Goal: Transaction & Acquisition: Purchase product/service

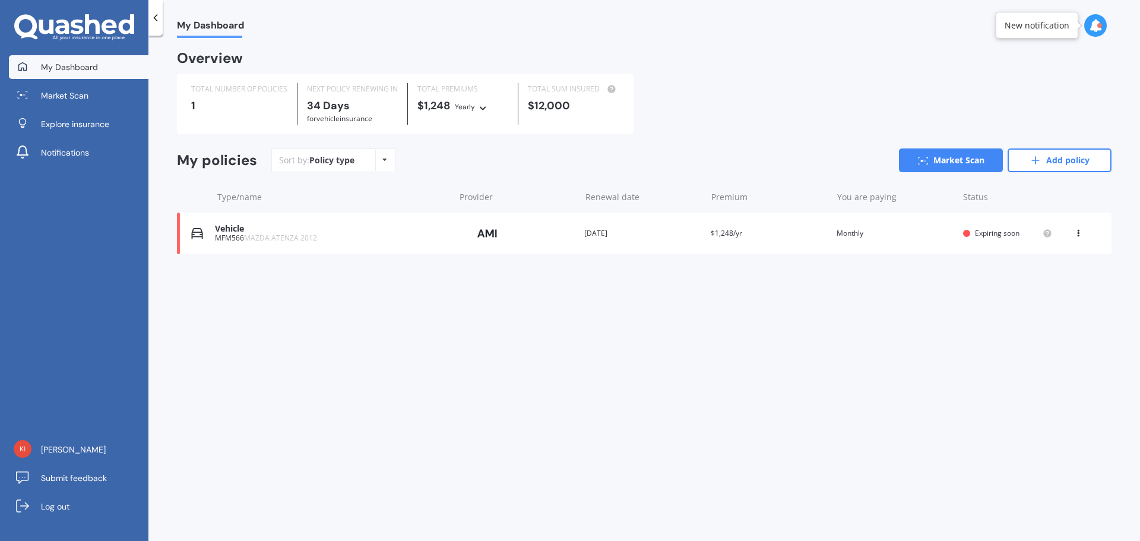
click at [311, 240] on span "MAZDA ATENZA 2012" at bounding box center [280, 238] width 73 height 10
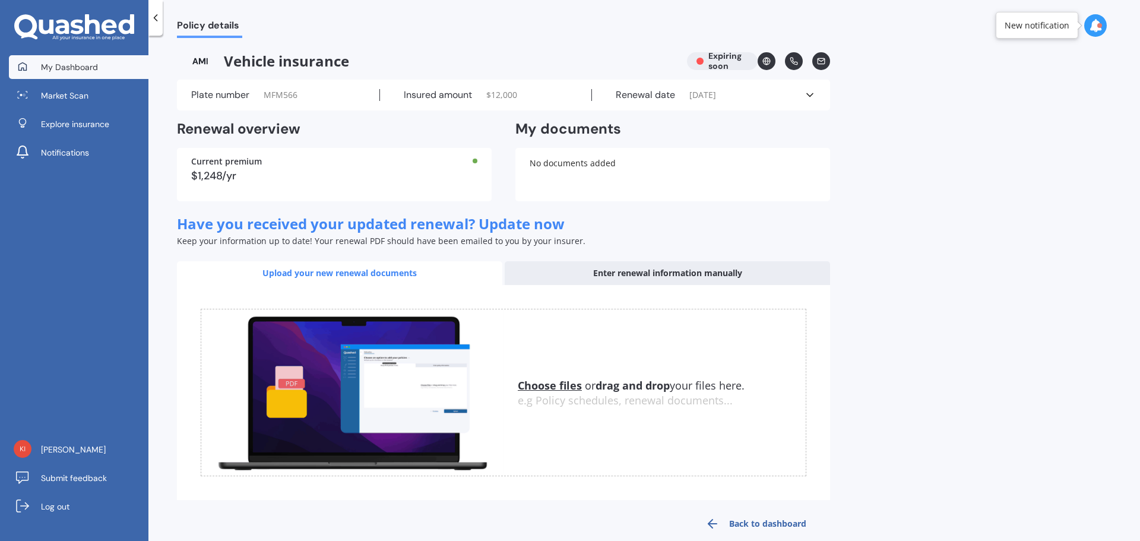
click at [74, 70] on span "My Dashboard" at bounding box center [69, 67] width 57 height 12
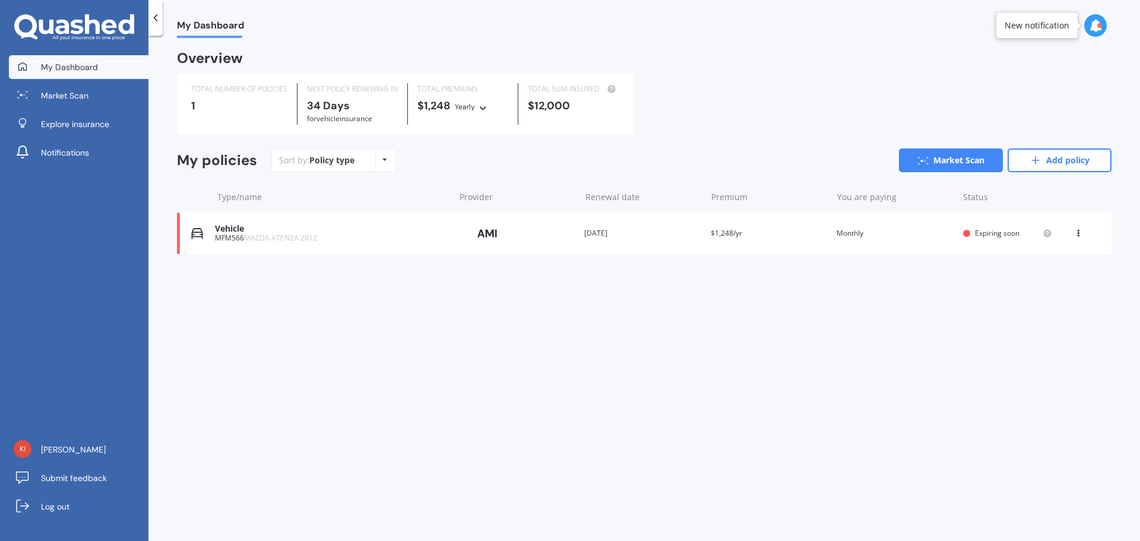
click at [224, 238] on div "MFM566 MAZDA ATENZA 2012" at bounding box center [331, 238] width 233 height 8
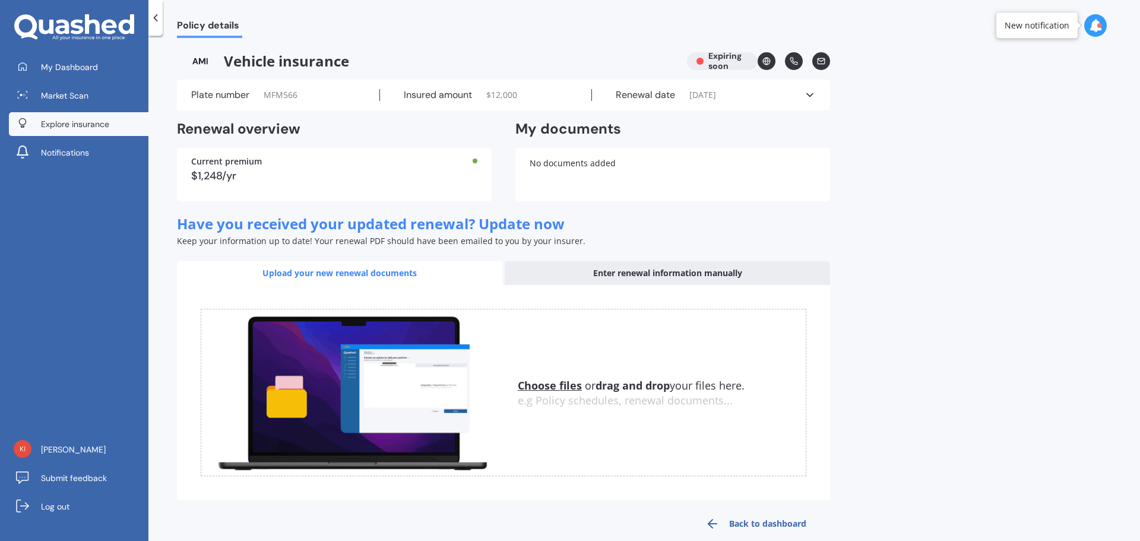
click at [96, 115] on link "Explore insurance" at bounding box center [79, 124] width 140 height 24
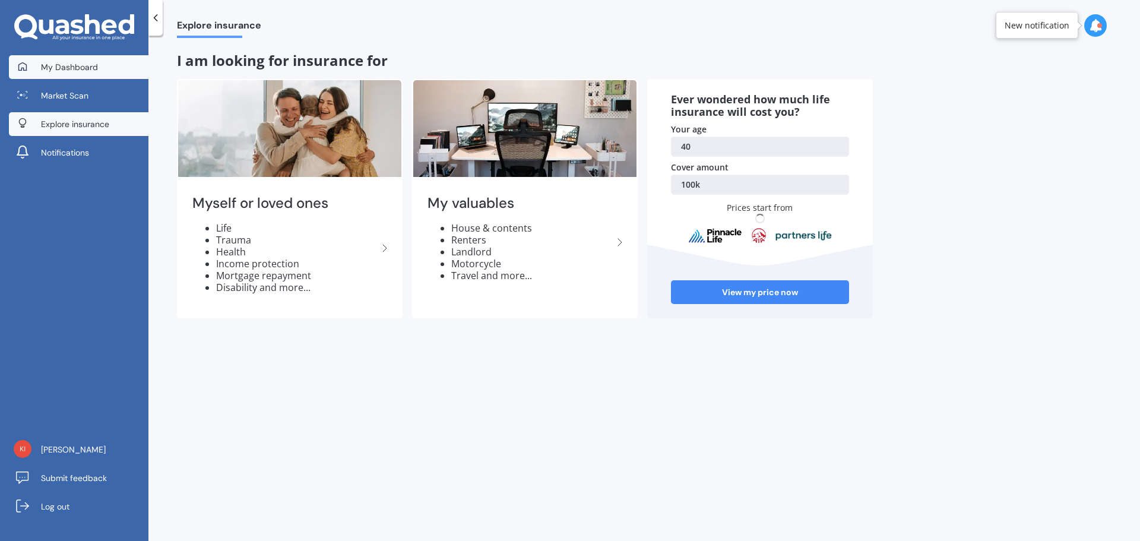
click at [73, 60] on link "My Dashboard" at bounding box center [79, 67] width 140 height 24
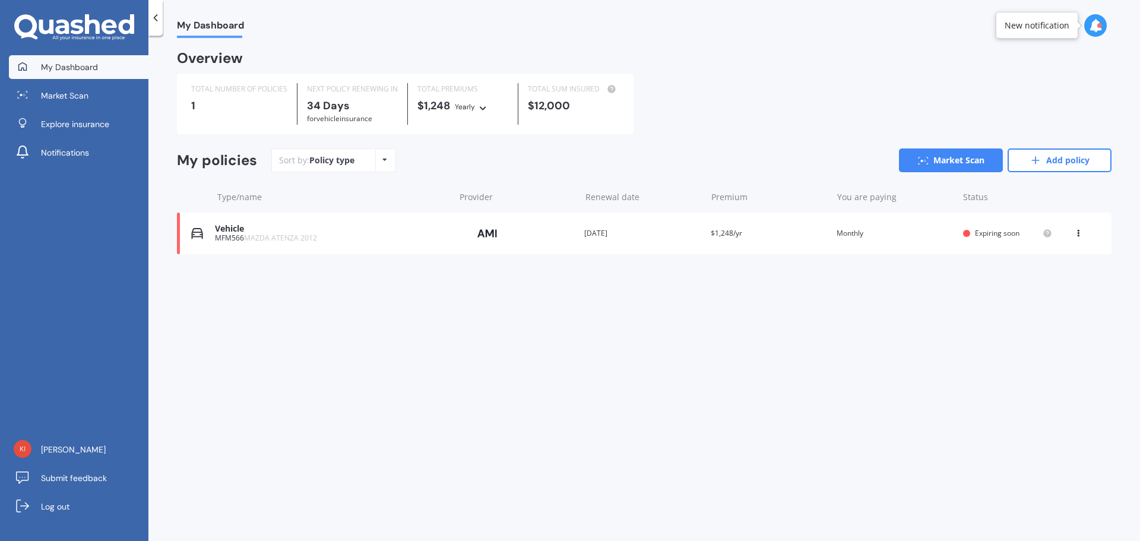
click at [154, 15] on icon at bounding box center [156, 18] width 12 height 12
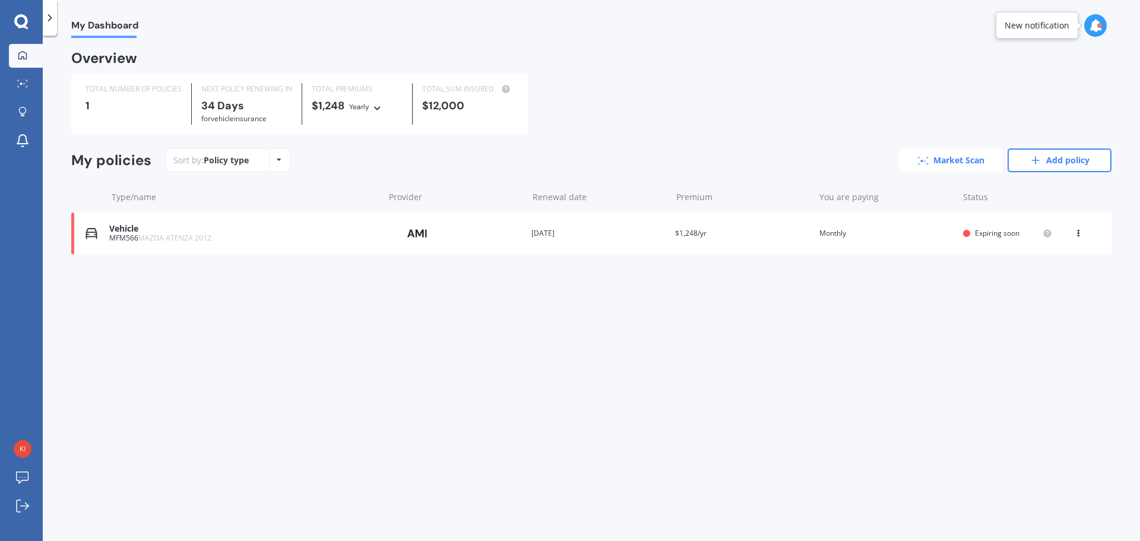
click at [970, 169] on link "Market Scan" at bounding box center [951, 160] width 104 height 24
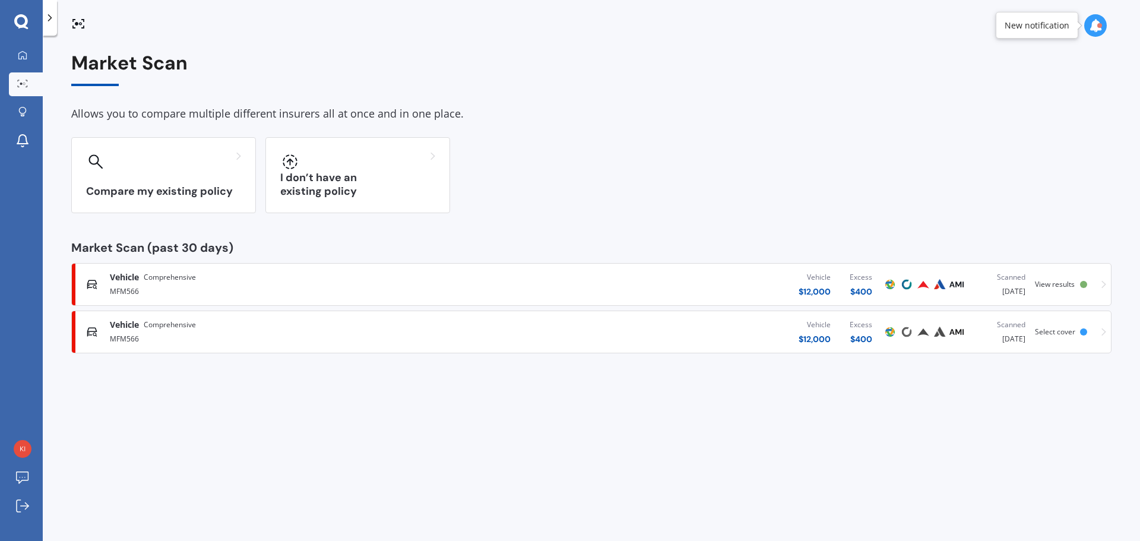
click at [696, 289] on div "Vehicle $ 12,000 Excess $ 400" at bounding box center [683, 285] width 398 height 36
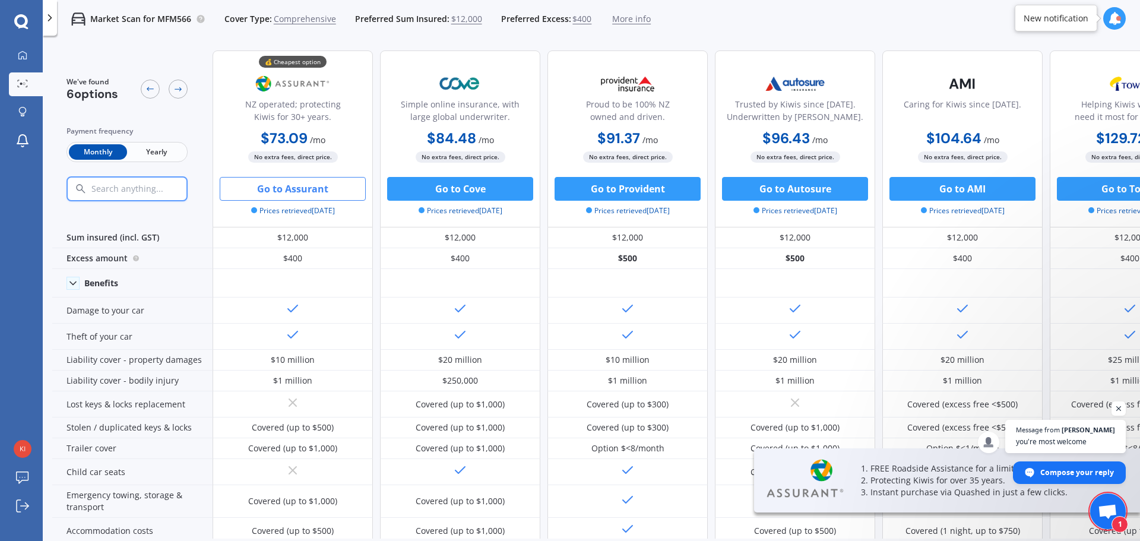
click at [299, 191] on button "Go to Assurant" at bounding box center [293, 189] width 146 height 24
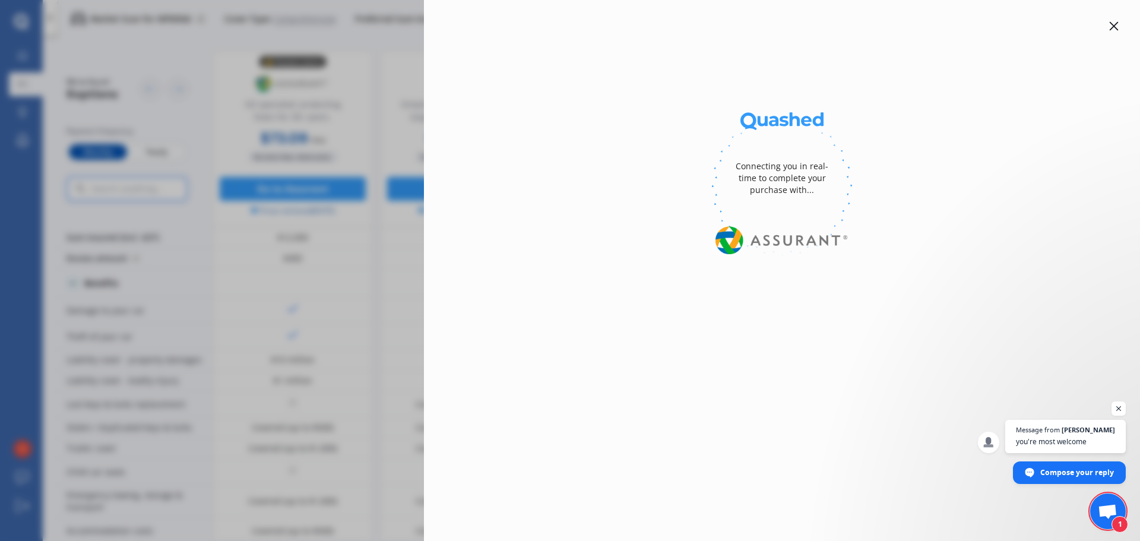
select select "Yearly"
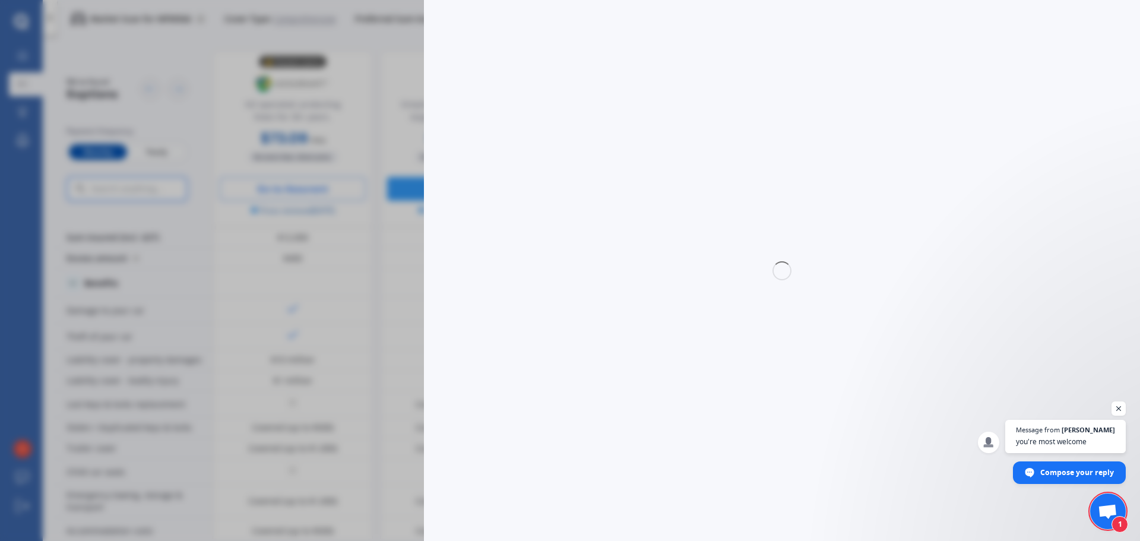
select select "full"
select select "0"
select select "Howick / [GEOGRAPHIC_DATA] / Beachlands"
select select "MAZDA"
select select "ATENZA"
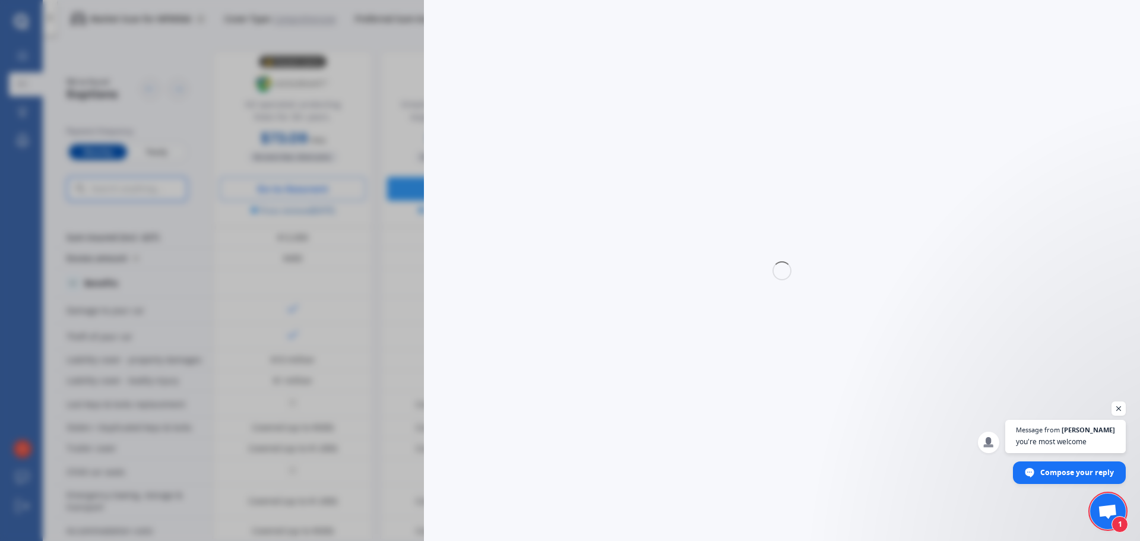
select select "SEDAN"
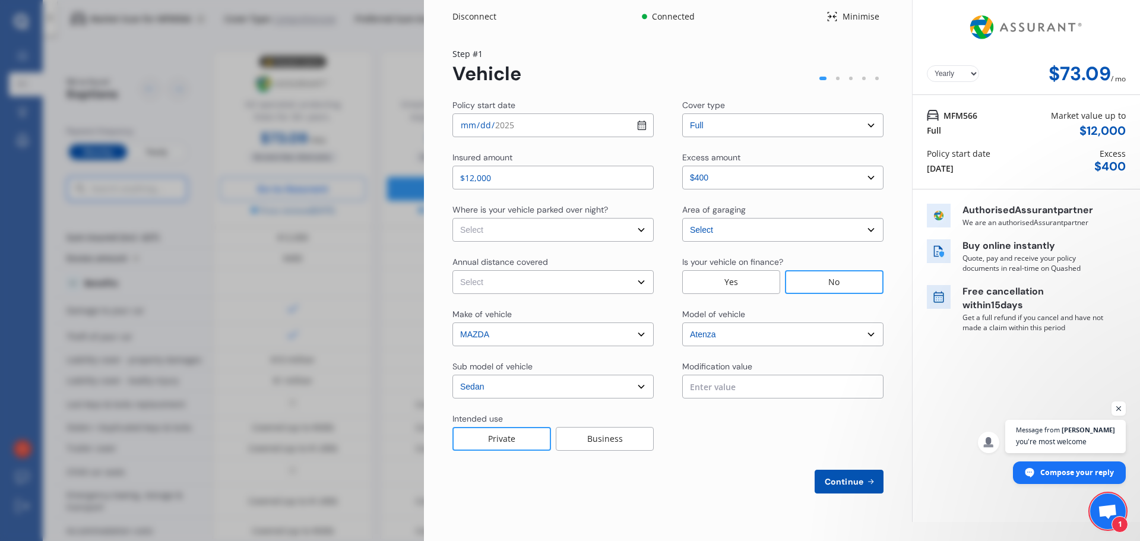
select select "Monthly"
click at [569, 229] on select "Select In a garage On own property On street or road" at bounding box center [552, 230] width 201 height 24
click at [540, 227] on select "Select In a garage On own property On street or road" at bounding box center [552, 230] width 201 height 24
click at [514, 230] on select "Select In a garage On own property On street or road" at bounding box center [552, 230] width 201 height 24
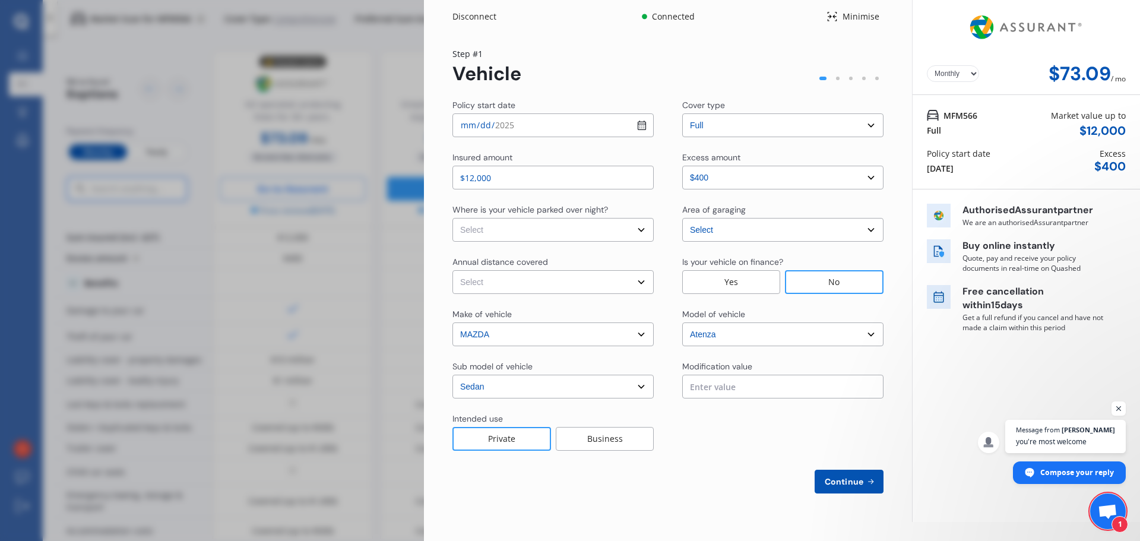
click at [511, 276] on select "Select Low (less than 15,000km per year) Average (15,000-30,000km per year) Hig…" at bounding box center [552, 282] width 201 height 24
click at [526, 267] on div "Annual distance covered" at bounding box center [500, 262] width 96 height 12
click at [705, 384] on input "text" at bounding box center [782, 387] width 201 height 24
click at [688, 436] on div at bounding box center [782, 432] width 201 height 38
click at [857, 479] on span "Continue" at bounding box center [843, 482] width 43 height 10
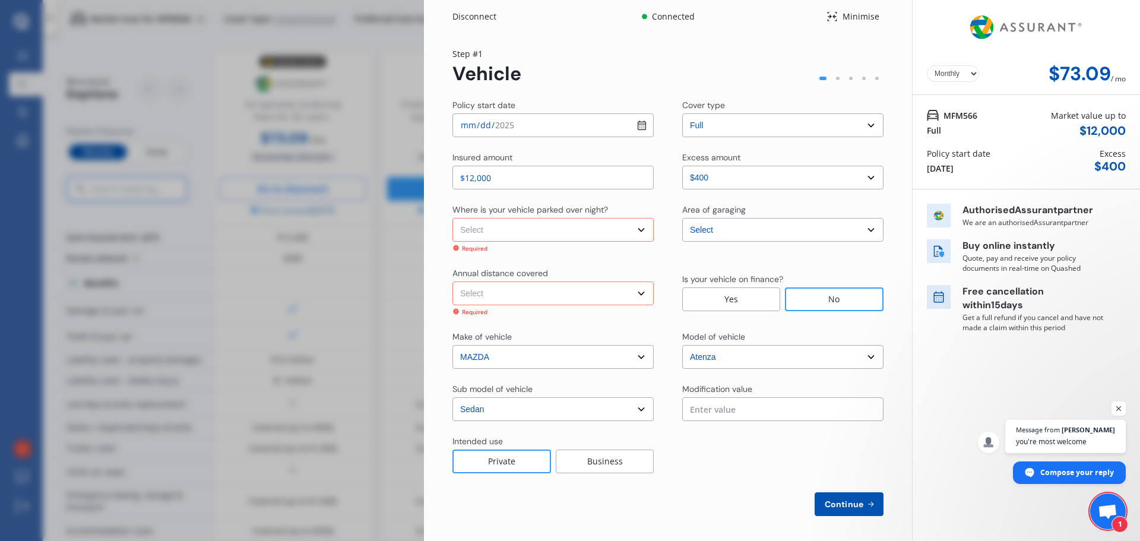
click at [496, 227] on select "Select In a garage On own property On street or road" at bounding box center [552, 230] width 201 height 24
select select "On own property"
click at [452, 218] on select "Select In a garage On own property On street or road" at bounding box center [552, 230] width 201 height 24
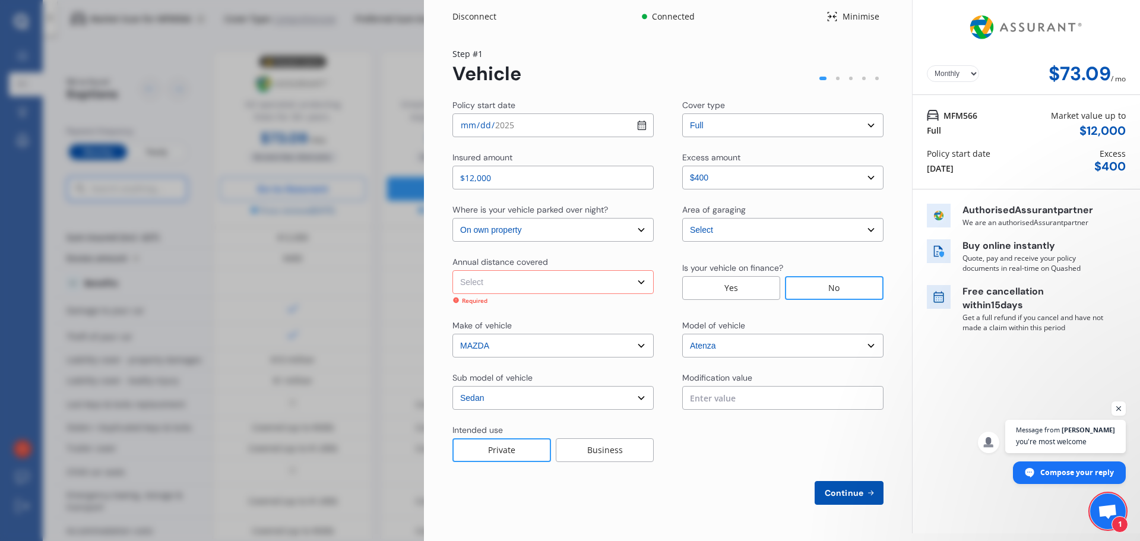
click at [532, 286] on select "Select Low (less than 15,000km per year) Average (15,000-30,000km per year) Hig…" at bounding box center [552, 282] width 201 height 24
select select "15000"
click at [452, 270] on select "Select Low (less than 15,000km per year) Average (15,000-30,000km per year) Hig…" at bounding box center [552, 282] width 201 height 24
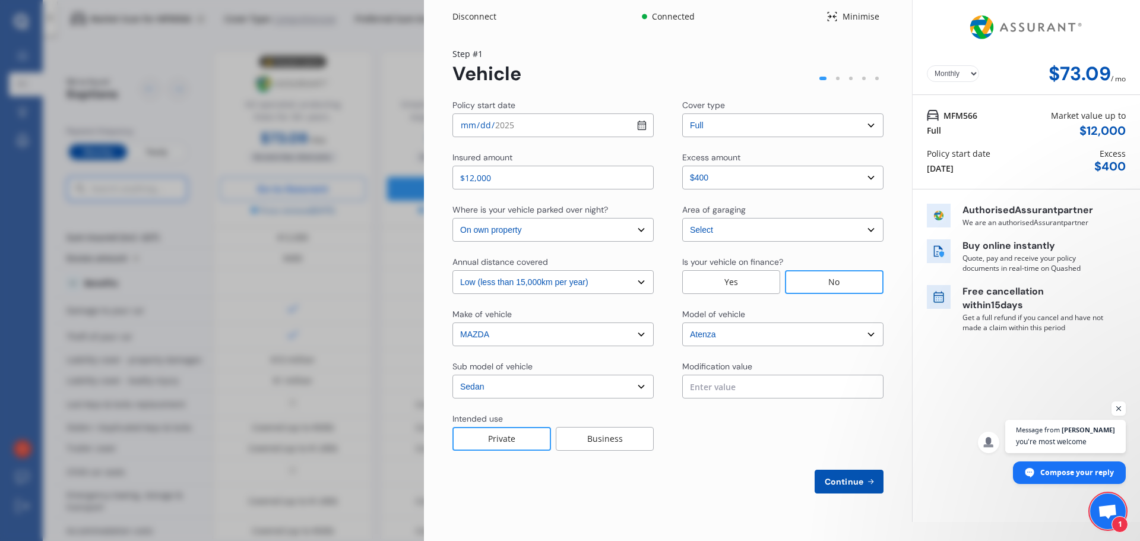
click at [708, 381] on input "text" at bounding box center [782, 387] width 201 height 24
click at [849, 486] on span "Continue" at bounding box center [843, 482] width 43 height 10
select select "Miss"
select select "16"
select select "07"
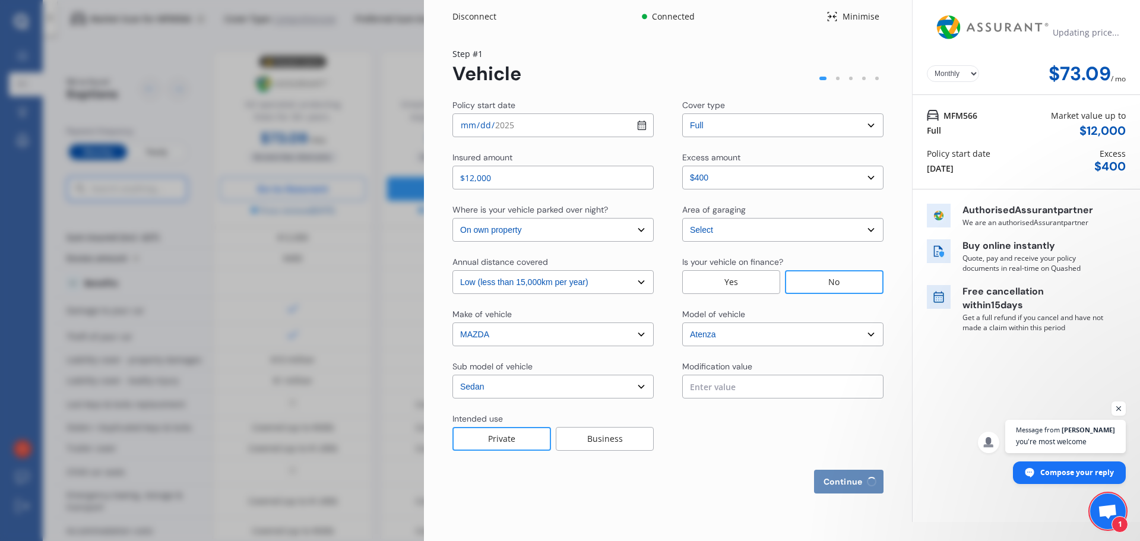
select select "1985"
select select "full"
select select "more than 4 years"
select select "[GEOGRAPHIC_DATA]"
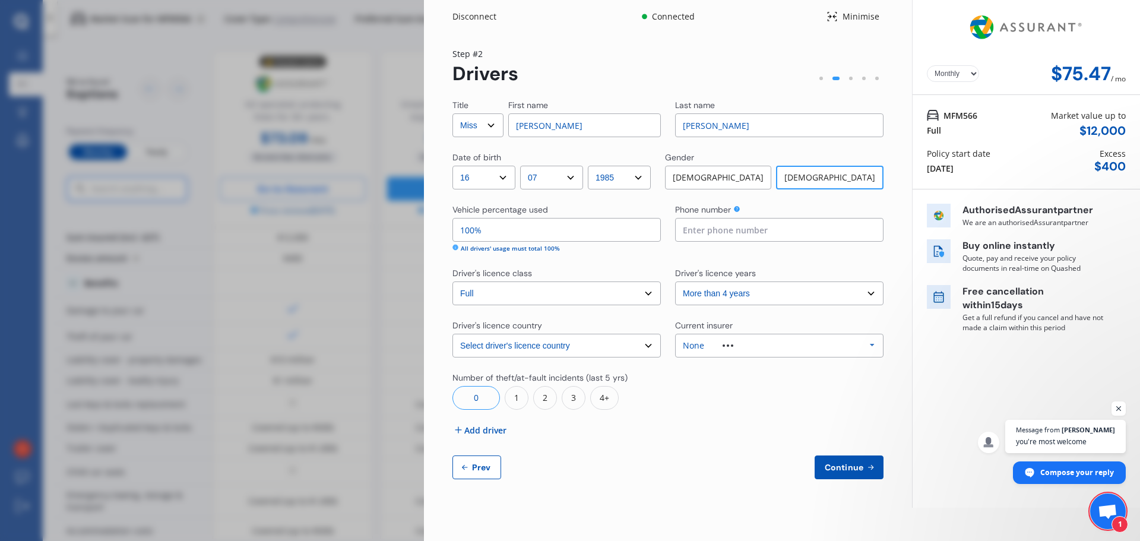
click at [736, 229] on input at bounding box center [779, 230] width 208 height 24
type input "0273653677"
click at [742, 343] on div "None" at bounding box center [717, 345] width 69 height 8
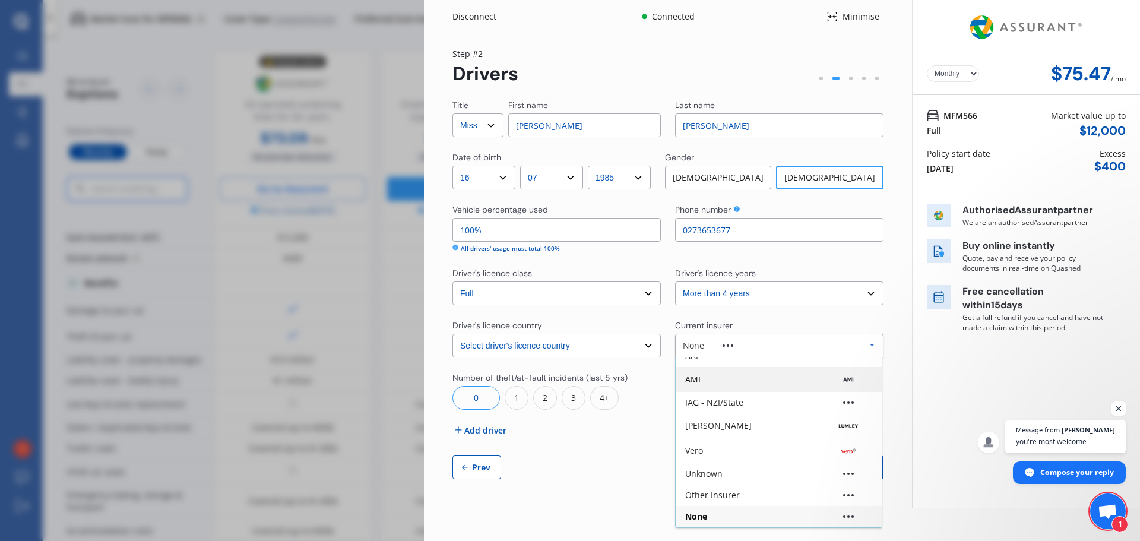
click at [743, 371] on div "AMI" at bounding box center [779, 379] width 206 height 25
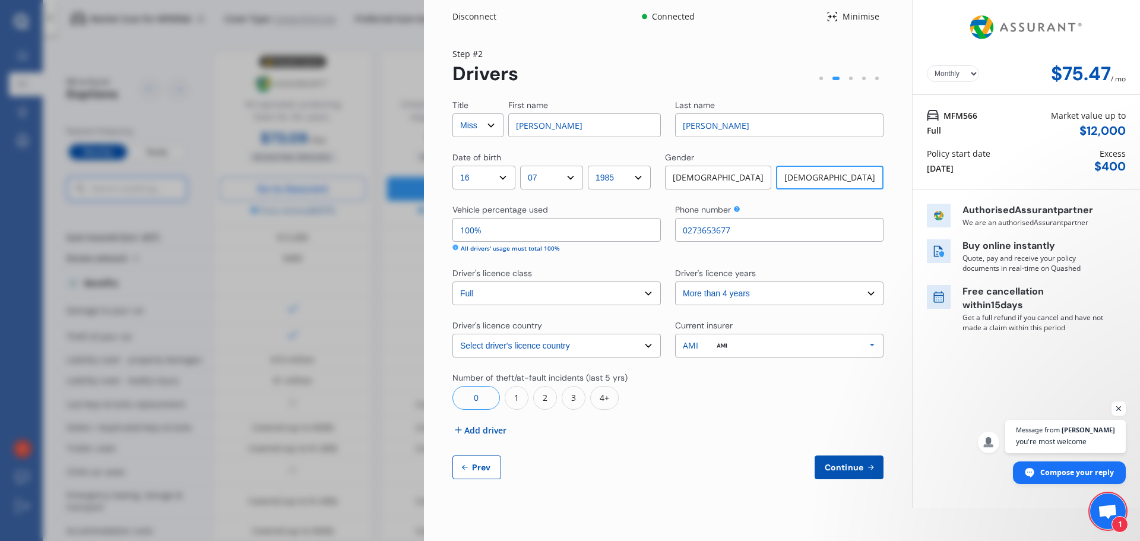
click at [487, 399] on div "0" at bounding box center [476, 398] width 48 height 24
click at [854, 474] on button "Continue" at bounding box center [849, 467] width 69 height 24
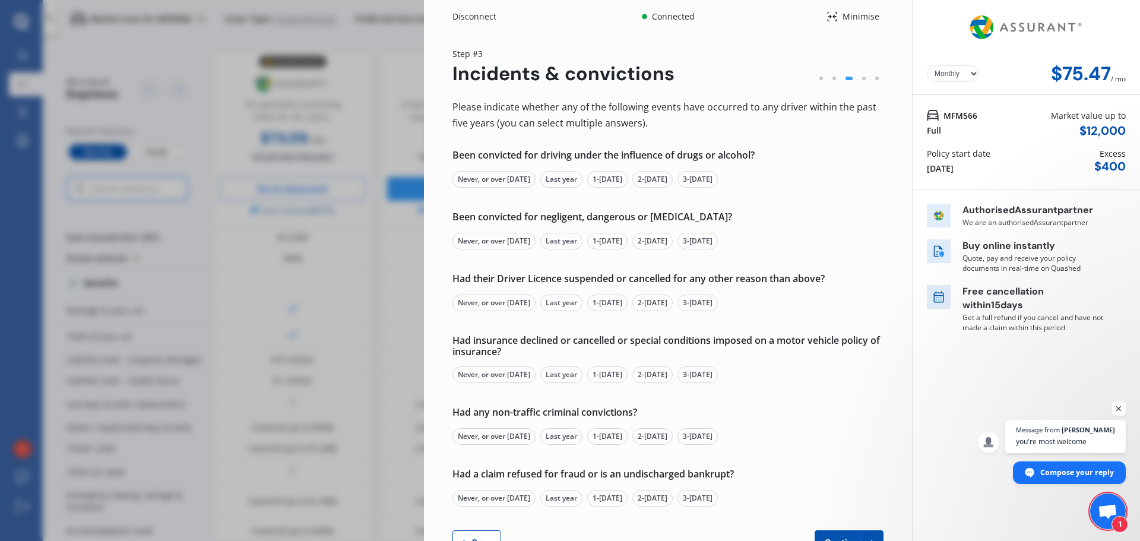
click at [505, 183] on div "Never, or over [DATE]" at bounding box center [493, 179] width 83 height 17
click at [503, 240] on div "Never, or over [DATE]" at bounding box center [493, 241] width 83 height 17
drag, startPoint x: 496, startPoint y: 305, endPoint x: 492, endPoint y: 315, distance: 10.7
click at [496, 304] on div "Never, or over [DATE]" at bounding box center [493, 303] width 83 height 17
click at [483, 373] on div "Never, or over [DATE]" at bounding box center [493, 374] width 83 height 17
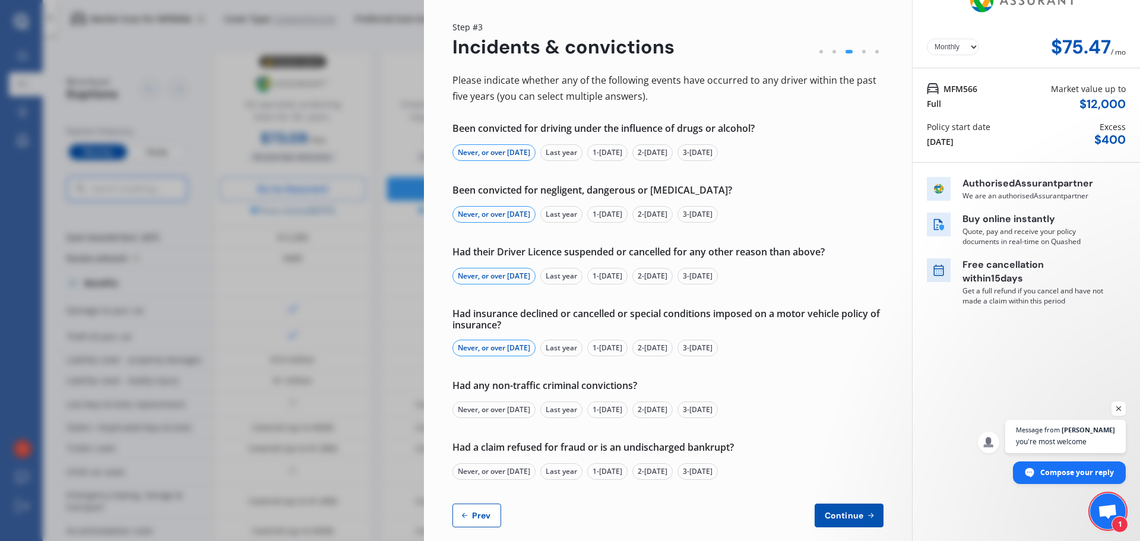
scroll to position [42, 0]
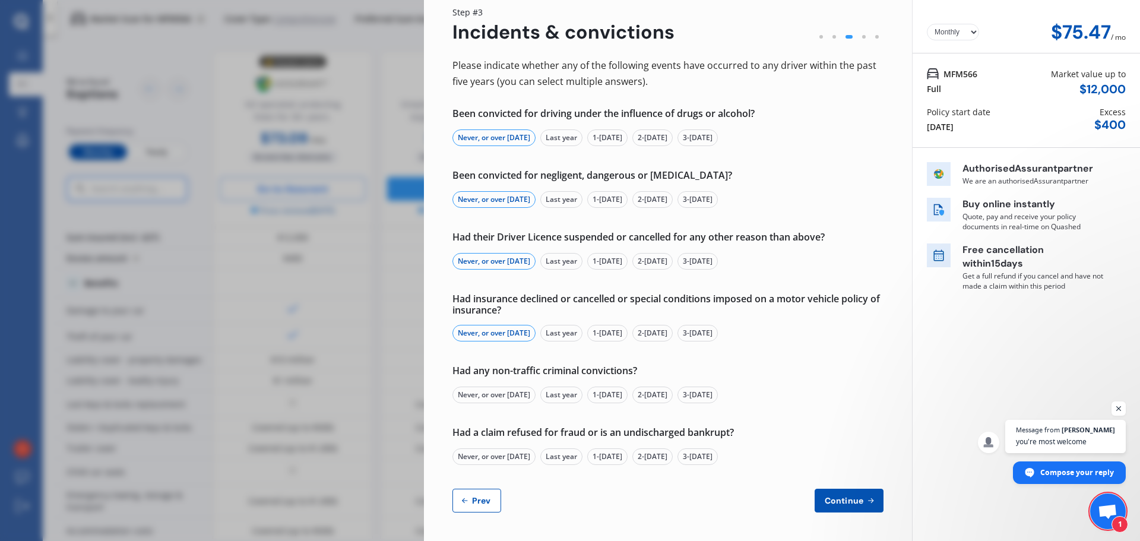
click at [485, 396] on div "Never, or over [DATE]" at bounding box center [493, 395] width 83 height 17
drag, startPoint x: 491, startPoint y: 459, endPoint x: 792, endPoint y: 516, distance: 306.4
click at [492, 458] on div "Never, or over [DATE]" at bounding box center [493, 456] width 83 height 17
click at [853, 501] on span "Continue" at bounding box center [843, 501] width 43 height 10
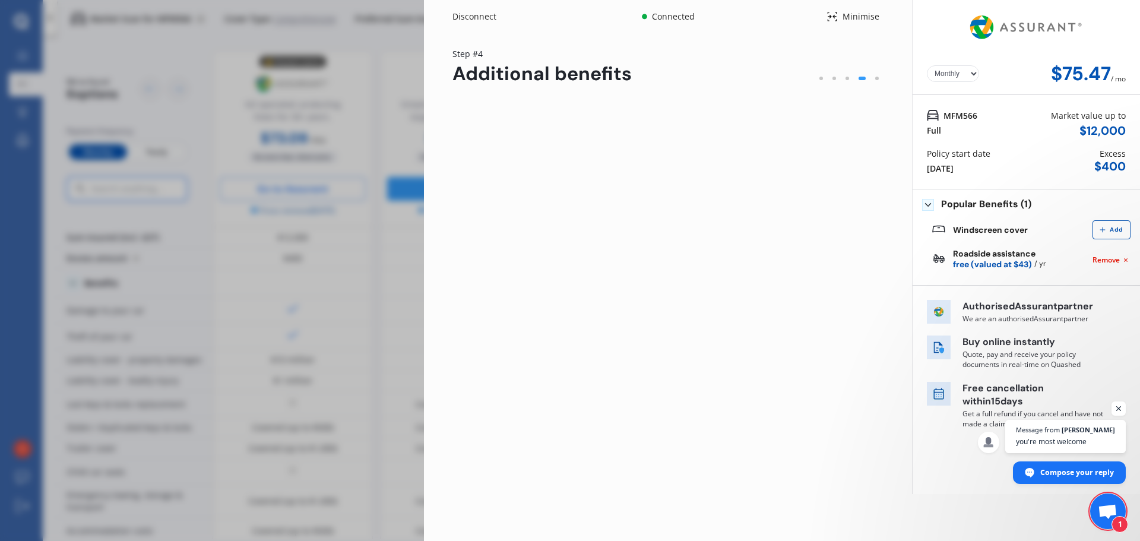
scroll to position [0, 0]
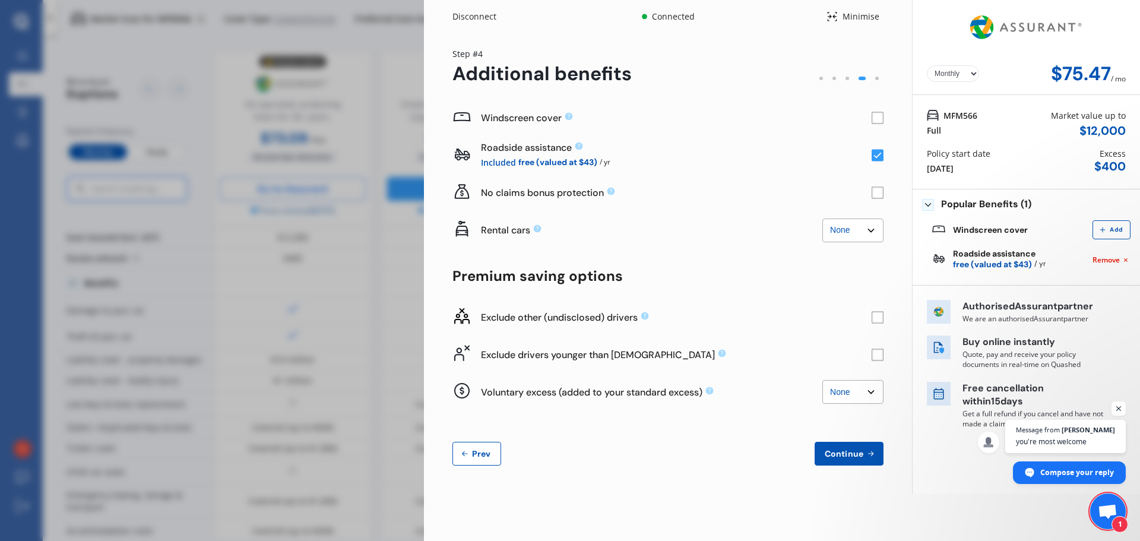
click at [850, 458] on span "Continue" at bounding box center [843, 454] width 43 height 10
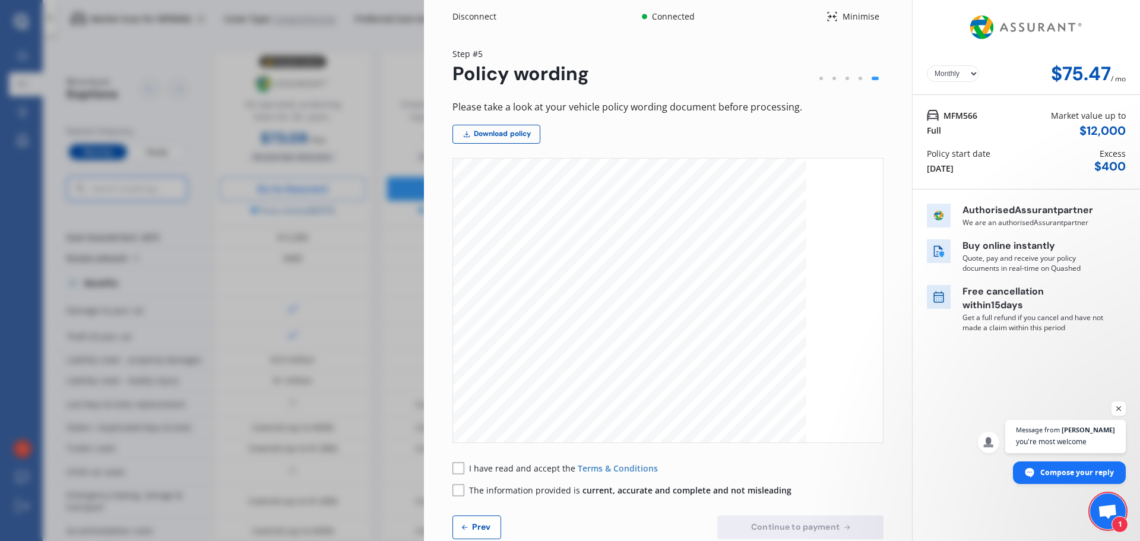
scroll to position [119, 0]
drag, startPoint x: 466, startPoint y: 463, endPoint x: 458, endPoint y: 471, distance: 11.3
click at [466, 463] on div "I have read and accept the Terms & Conditions" at bounding box center [554, 468] width 205 height 12
click at [459, 466] on rect at bounding box center [458, 468] width 12 height 12
click at [458, 487] on rect at bounding box center [458, 490] width 12 height 12
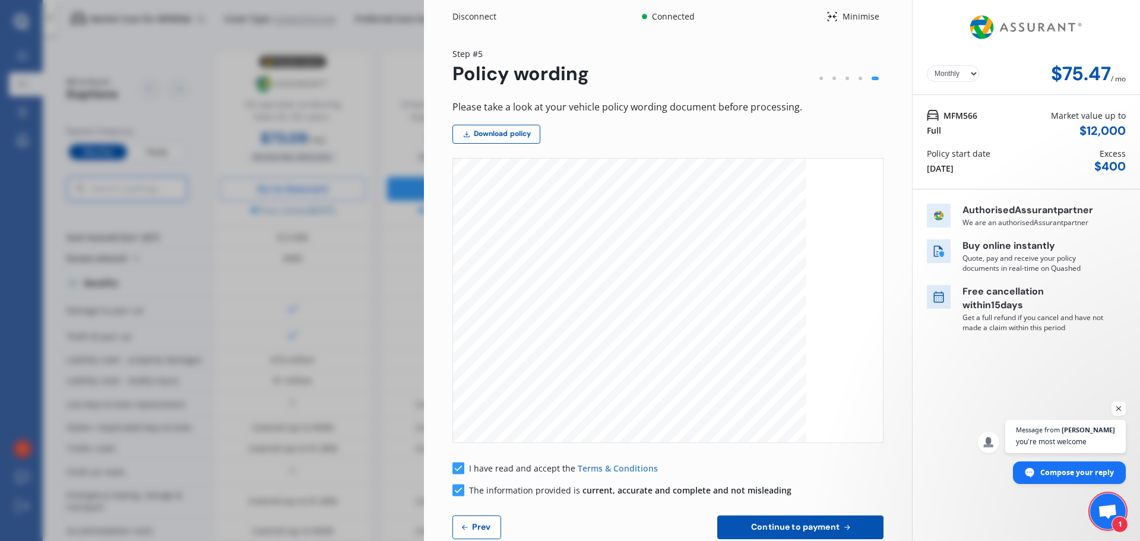
click at [805, 524] on span "Continue to payment" at bounding box center [795, 527] width 93 height 10
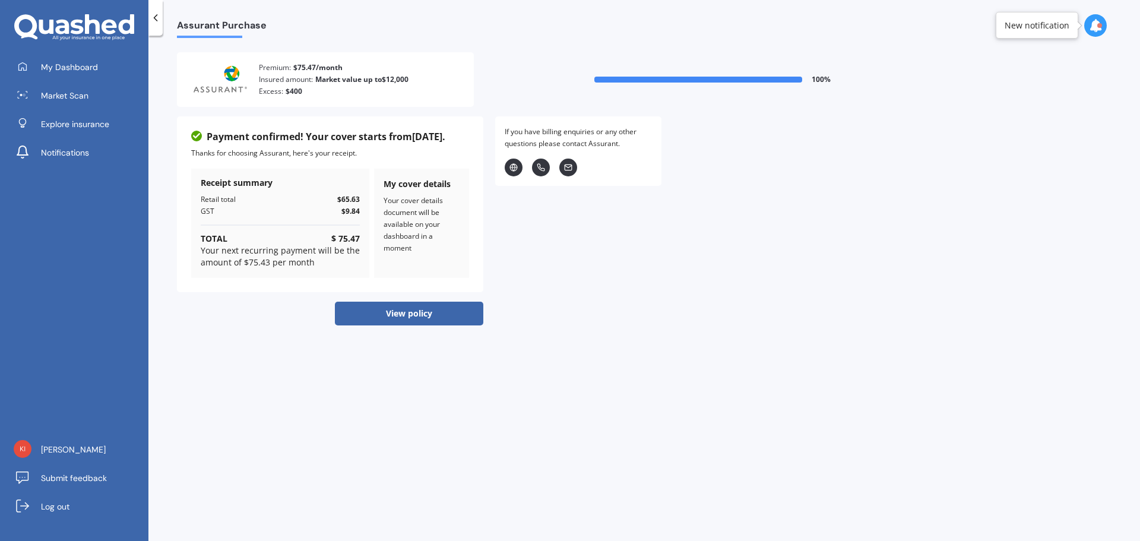
click at [422, 308] on button "View policy" at bounding box center [409, 314] width 148 height 24
